Goal: Task Accomplishment & Management: Use online tool/utility

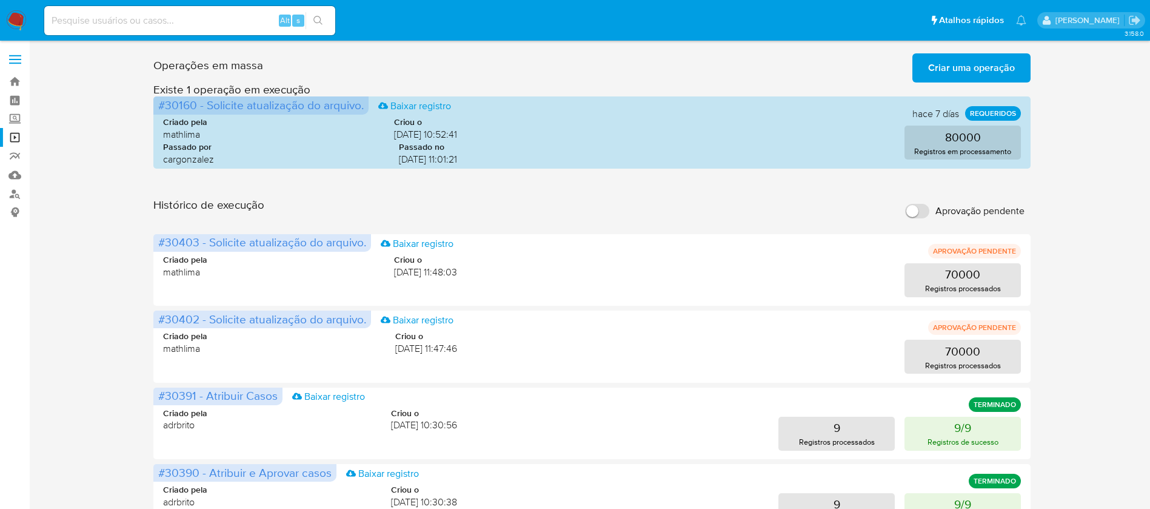
click at [13, 16] on img at bounding box center [16, 20] width 21 height 21
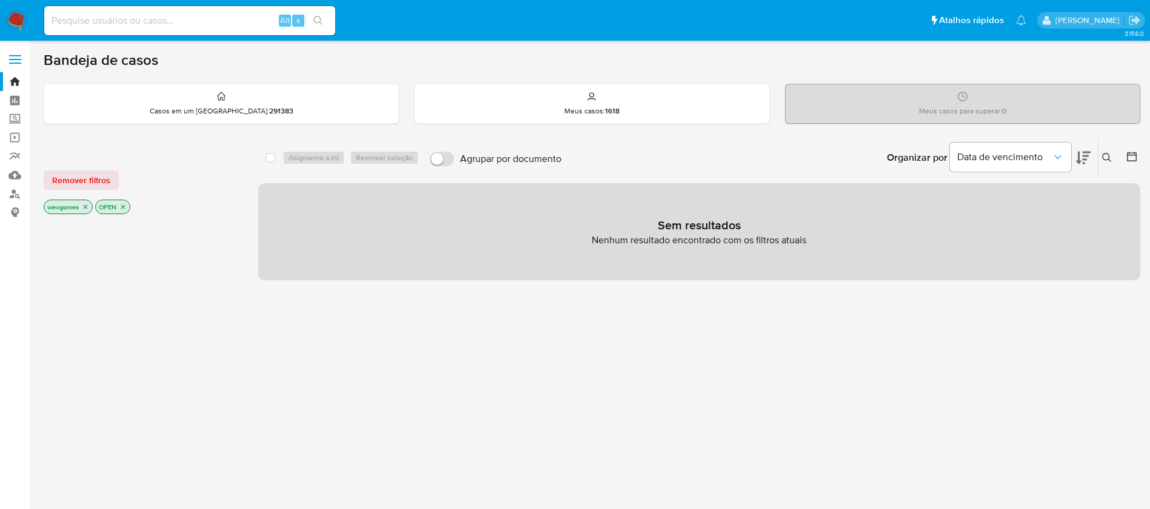
click at [125, 208] on icon "close-filter" at bounding box center [122, 206] width 7 height 7
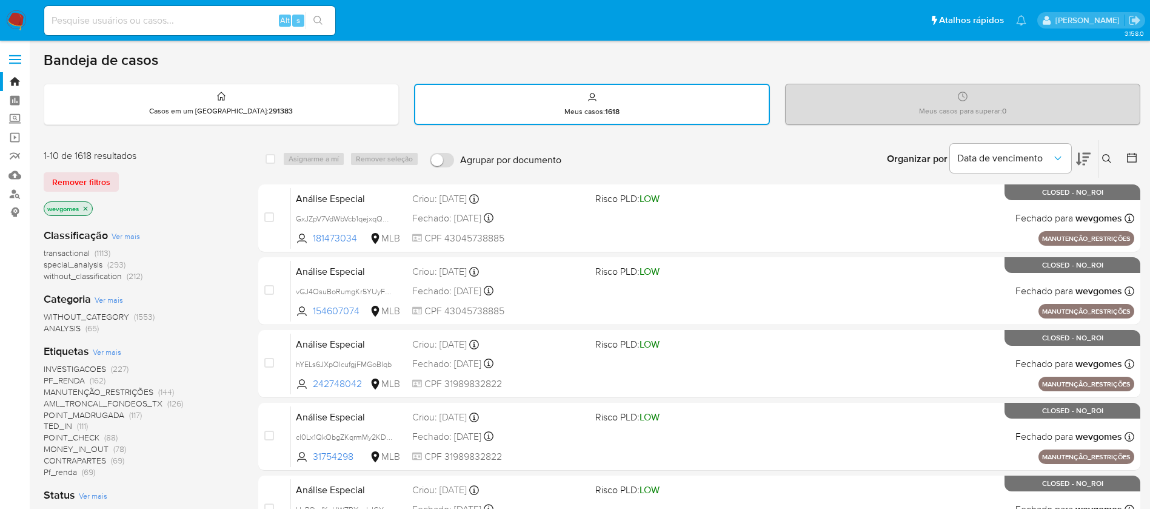
click at [84, 207] on icon "close-filter" at bounding box center [85, 208] width 7 height 7
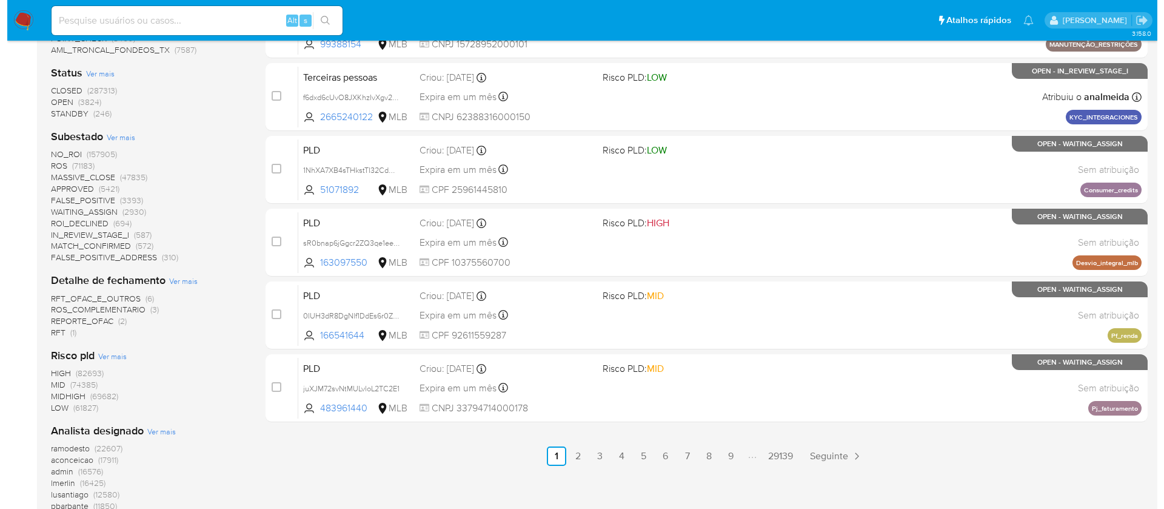
scroll to position [684, 0]
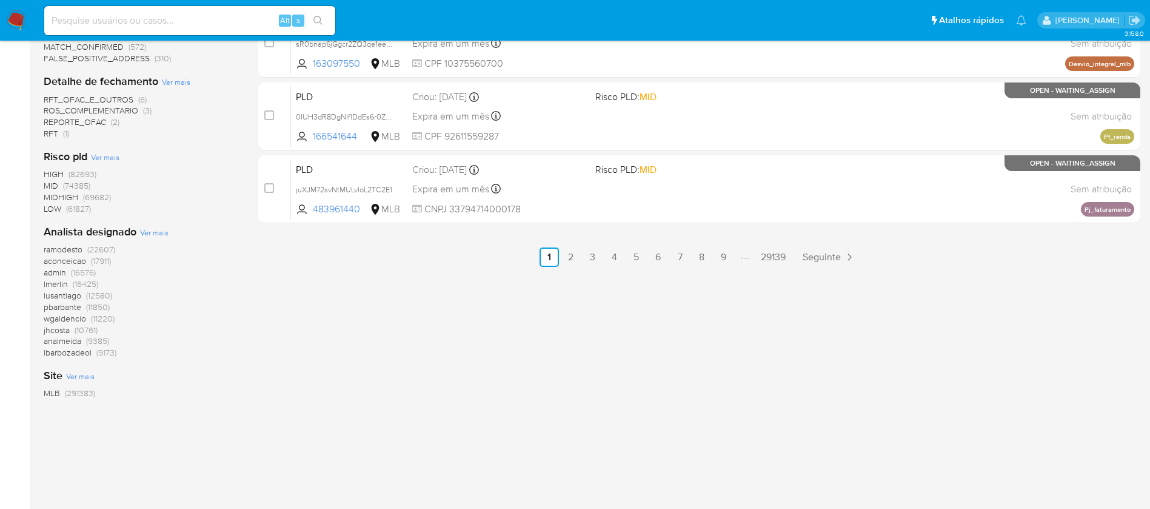
click at [153, 232] on span "Ver mais" at bounding box center [154, 232] width 29 height 11
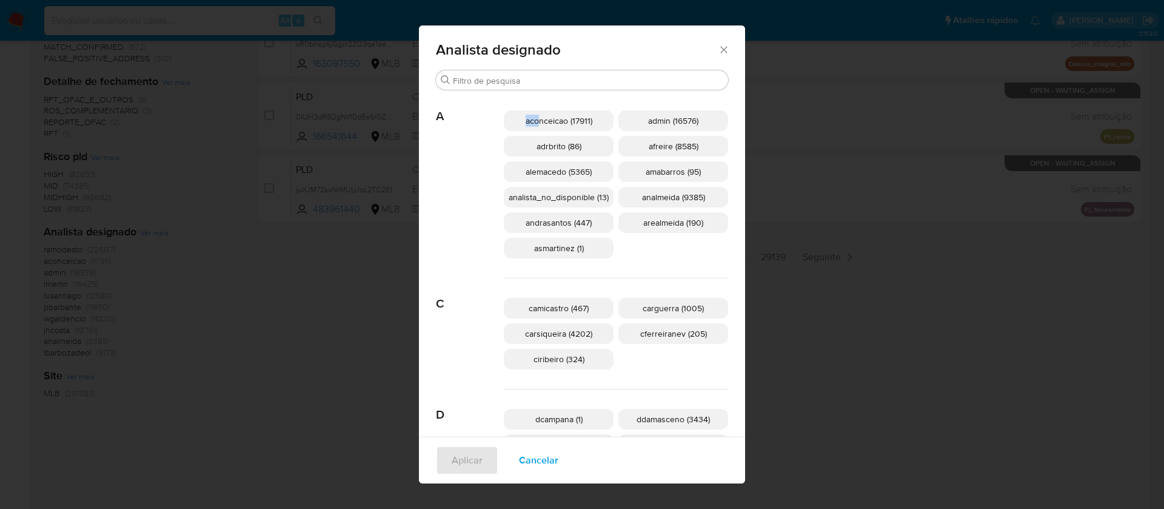
drag, startPoint x: 517, startPoint y: 120, endPoint x: 532, endPoint y: 120, distance: 15.2
click at [532, 120] on p "aconceicao (17911)" at bounding box center [559, 120] width 110 height 21
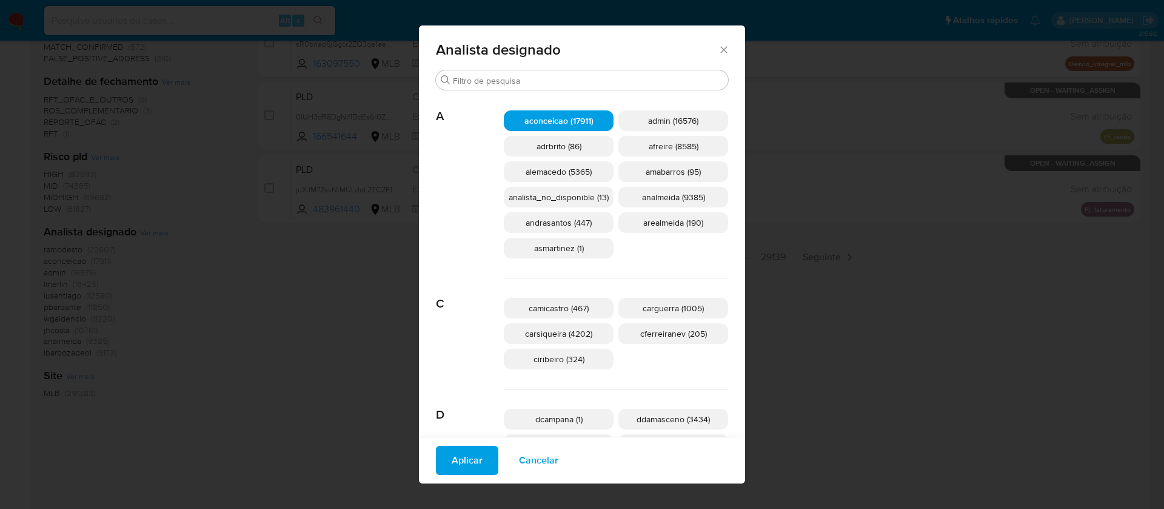
click at [454, 254] on div "A aconceicao (17911) admin (16576) adrbrito (86) afreire (8585) alemacedo (5365…" at bounding box center [582, 184] width 292 height 187
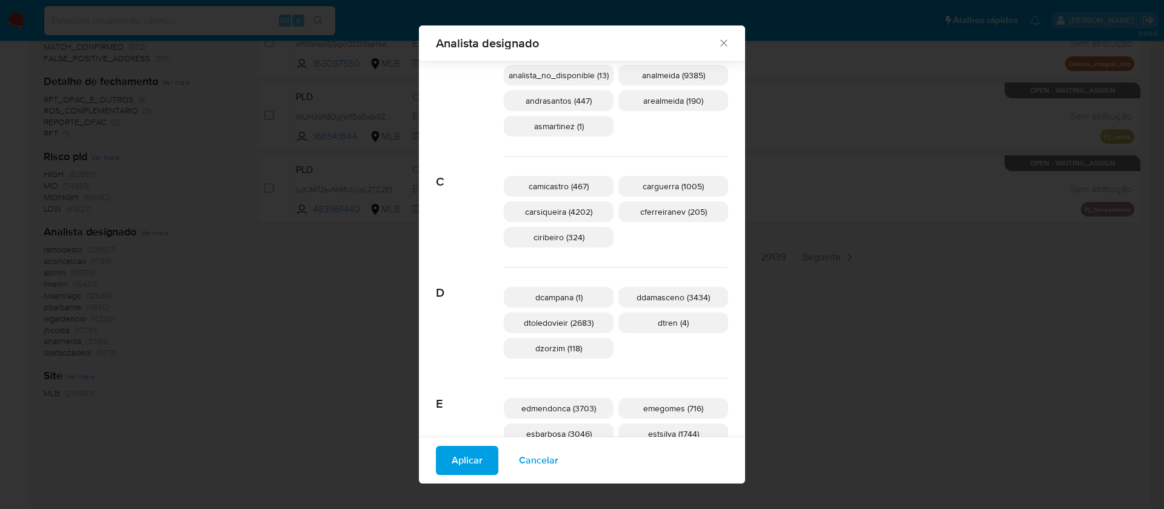
scroll to position [0, 0]
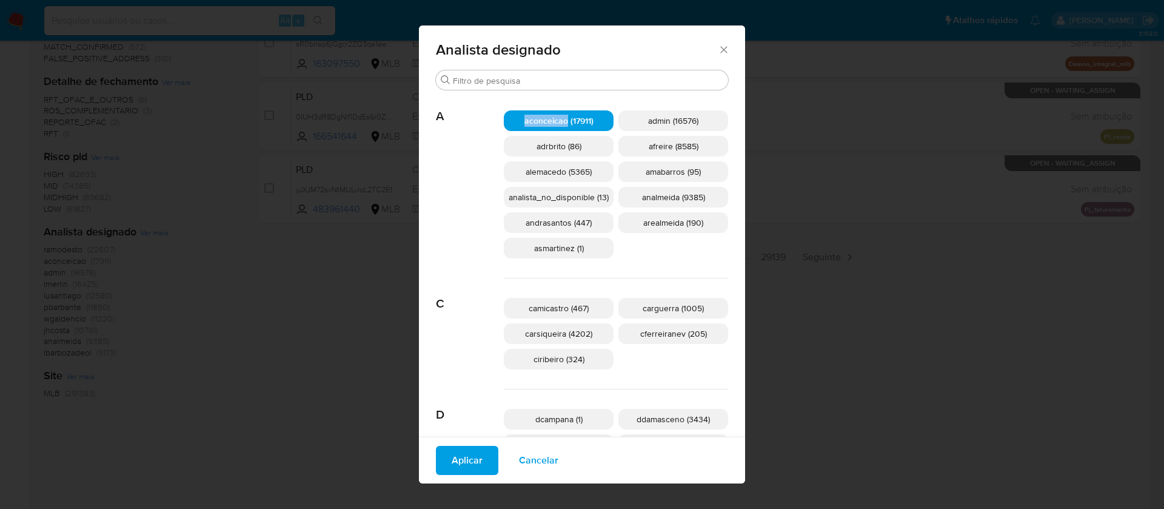
drag, startPoint x: 517, startPoint y: 122, endPoint x: 560, endPoint y: 128, distance: 42.9
click at [560, 128] on p "aconceicao (17911)" at bounding box center [559, 120] width 110 height 21
copy span "aconceicao"
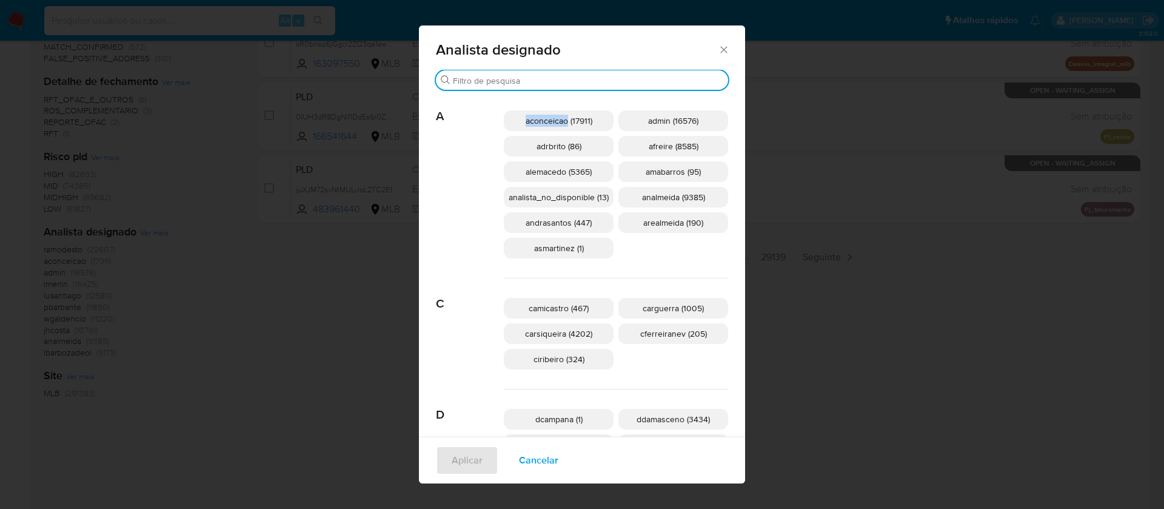
click at [481, 79] on input "Procurar" at bounding box center [588, 80] width 270 height 11
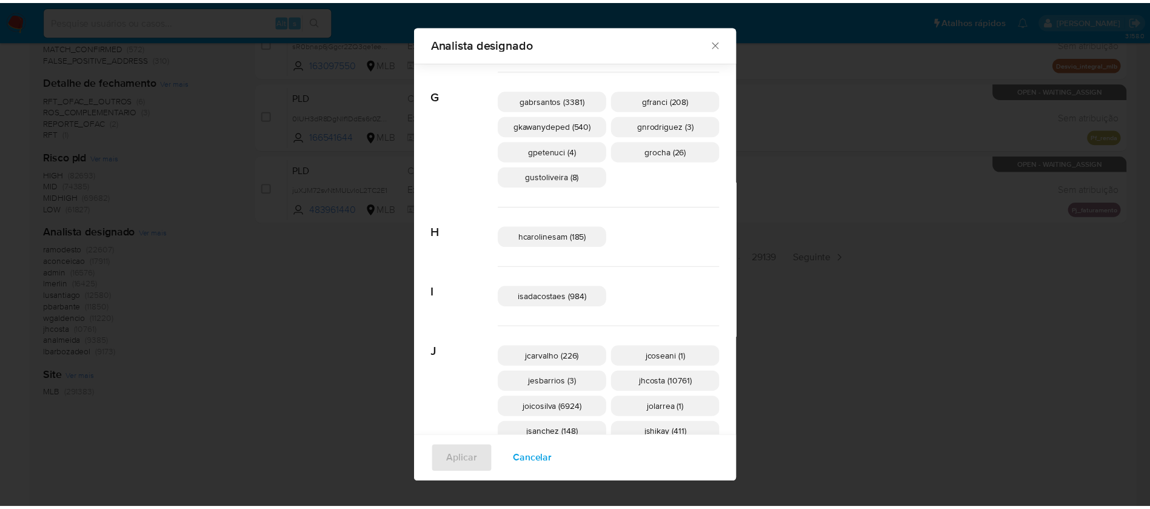
scroll to position [841, 0]
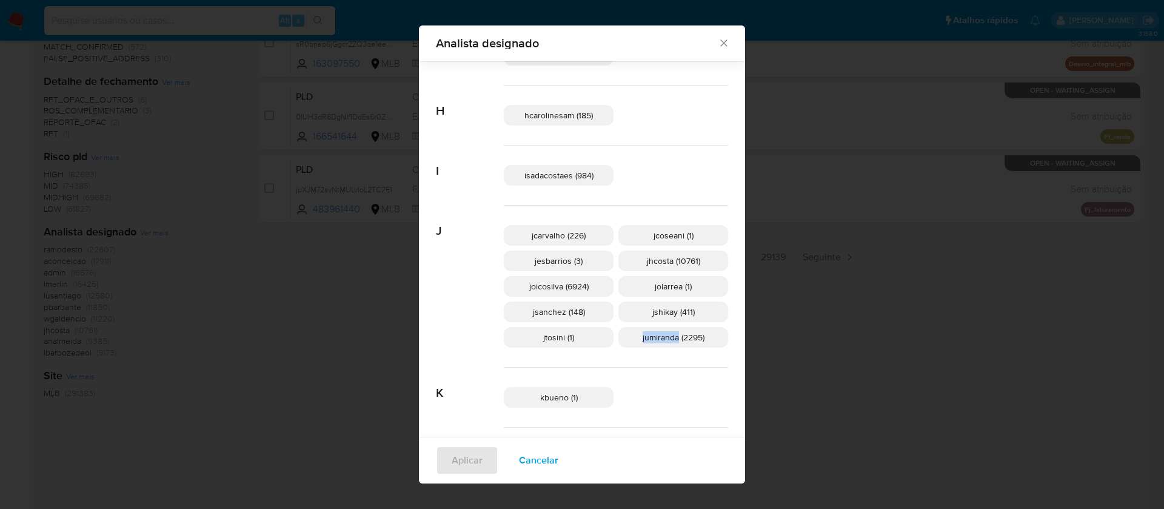
drag, startPoint x: 629, startPoint y: 344, endPoint x: 670, endPoint y: 344, distance: 41.2
click at [670, 344] on p "jumiranda (2295)" at bounding box center [674, 337] width 110 height 21
copy span "jumiranda"
click at [718, 44] on icon "Fechar" at bounding box center [724, 43] width 12 height 12
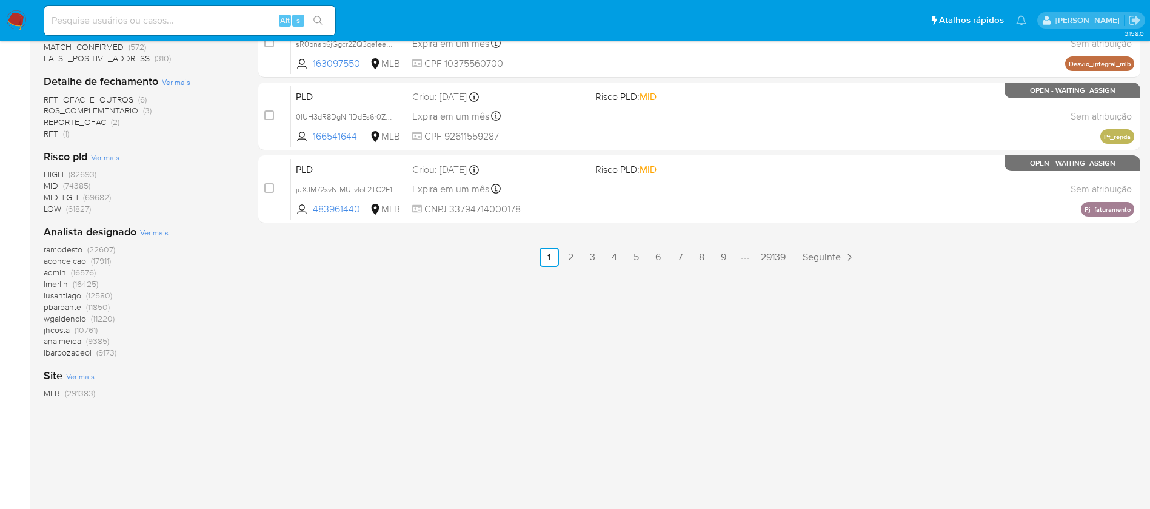
click at [12, 25] on img at bounding box center [16, 20] width 21 height 21
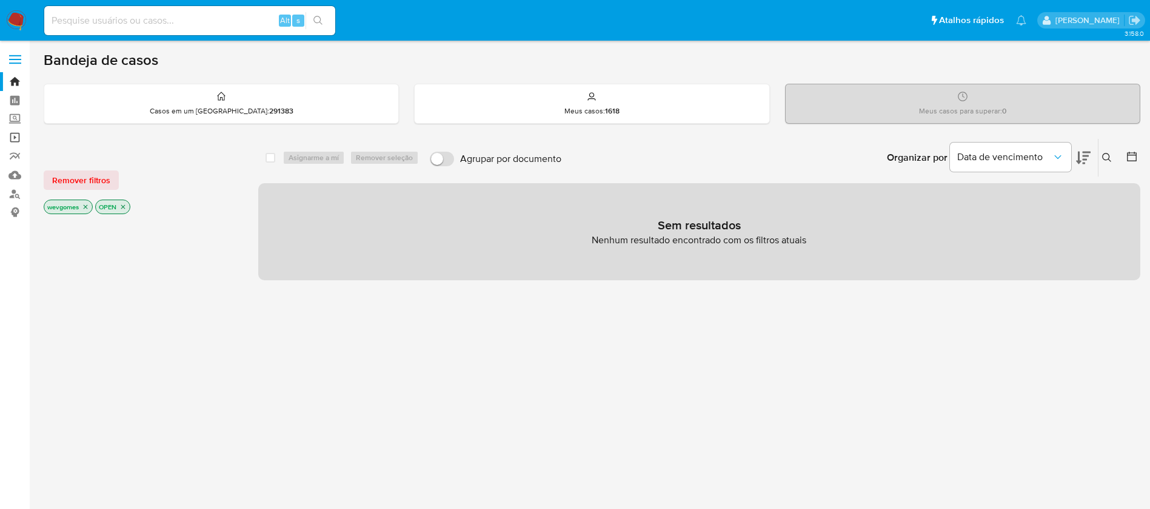
click at [13, 135] on link "Operações em massa" at bounding box center [72, 137] width 144 height 19
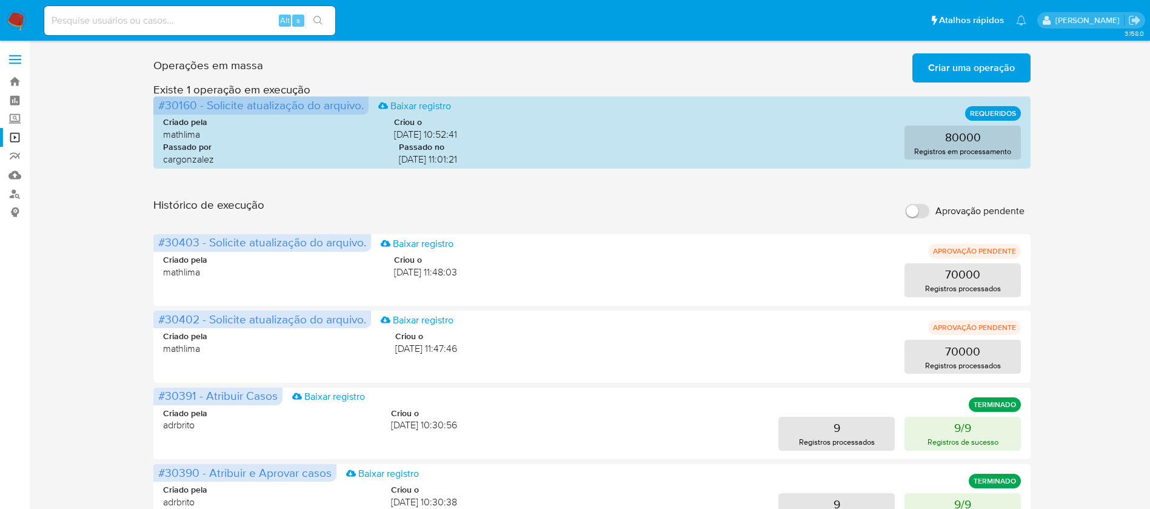
click at [956, 69] on span "Criar uma operação" at bounding box center [972, 68] width 87 height 27
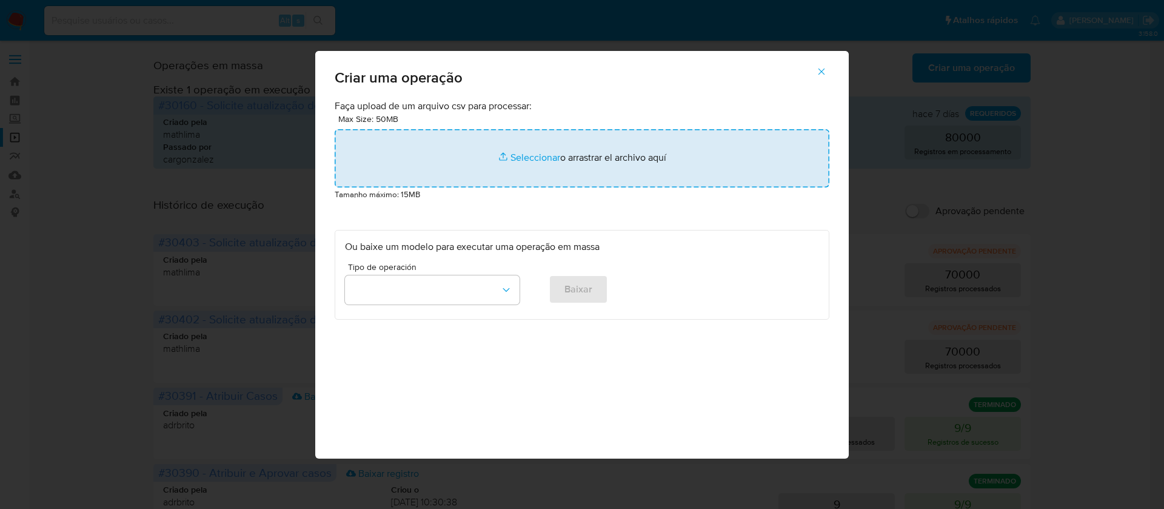
click at [520, 163] on input "file" at bounding box center [582, 158] width 495 height 58
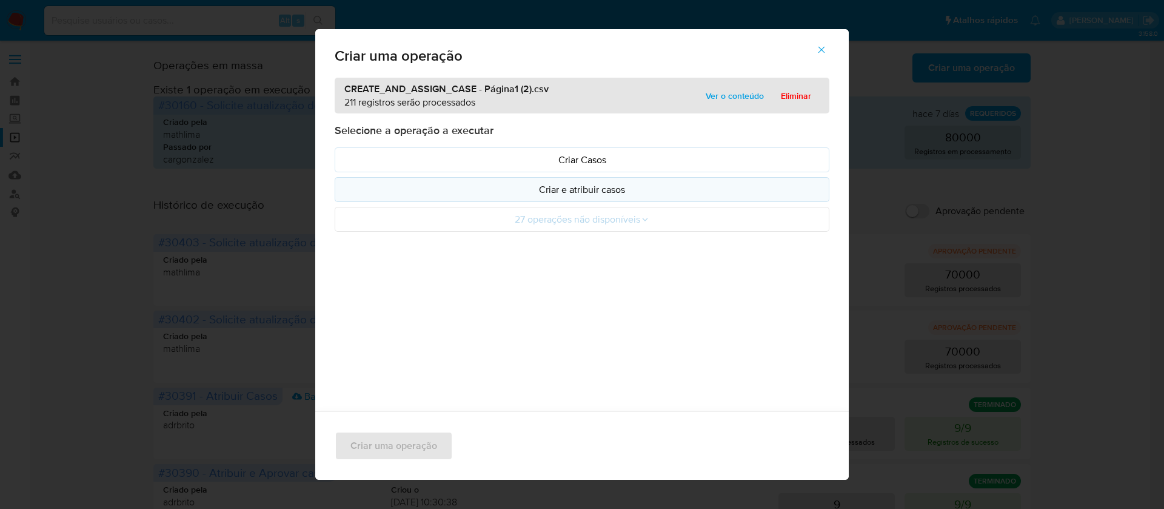
click at [549, 194] on p "Criar e atribuir casos" at bounding box center [582, 190] width 474 height 14
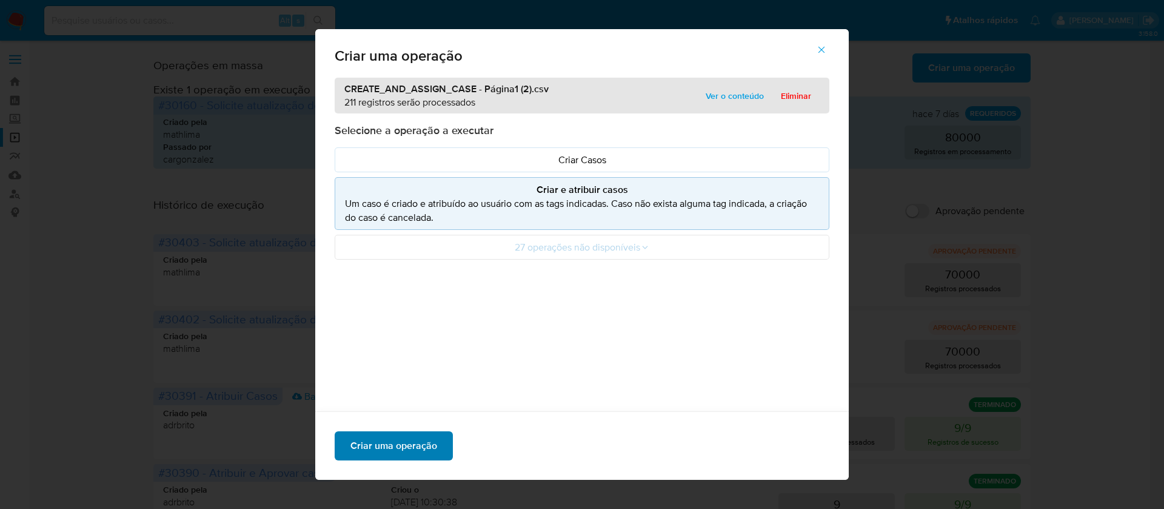
click at [386, 451] on span "Criar uma operação" at bounding box center [394, 445] width 87 height 27
